Goal: Task Accomplishment & Management: Complete application form

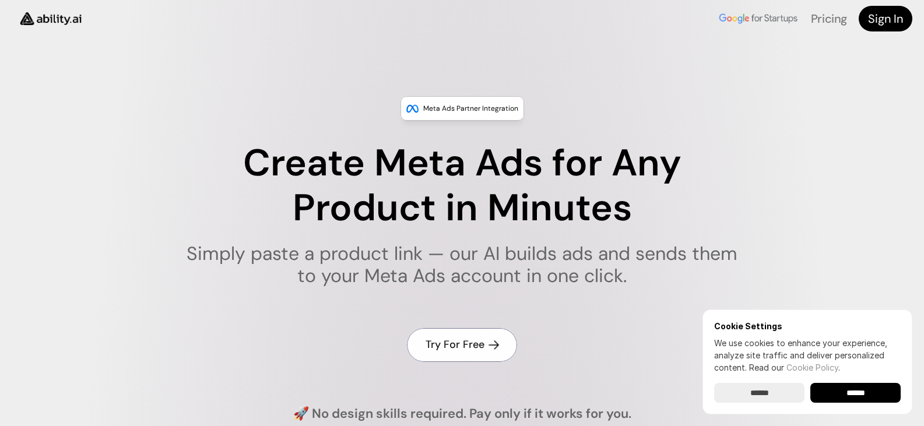
click at [468, 342] on h4 "Try For Free" at bounding box center [454, 344] width 59 height 15
click at [465, 340] on h4 "Try For Free" at bounding box center [454, 344] width 59 height 15
